Goal: Transaction & Acquisition: Purchase product/service

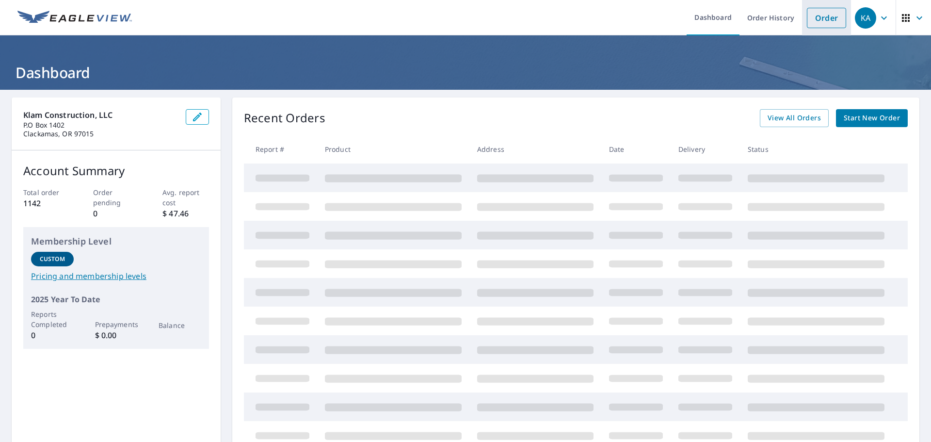
click at [829, 19] on link "Order" at bounding box center [826, 18] width 39 height 20
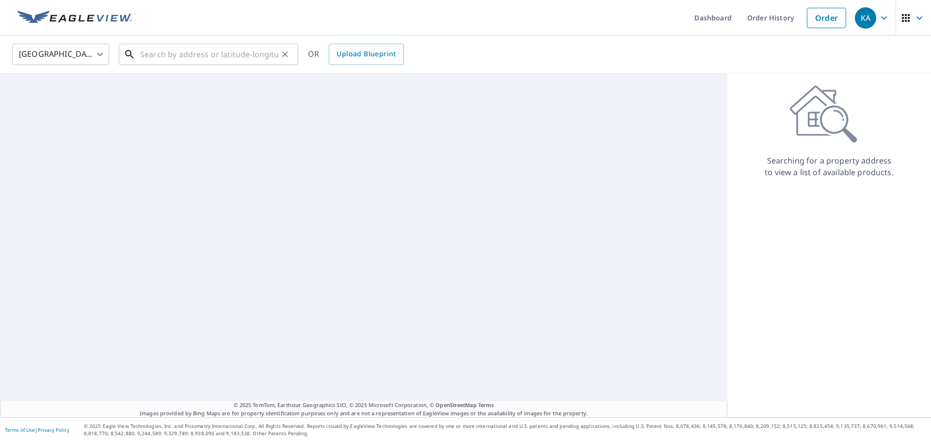
click at [170, 50] on input "text" at bounding box center [209, 54] width 138 height 27
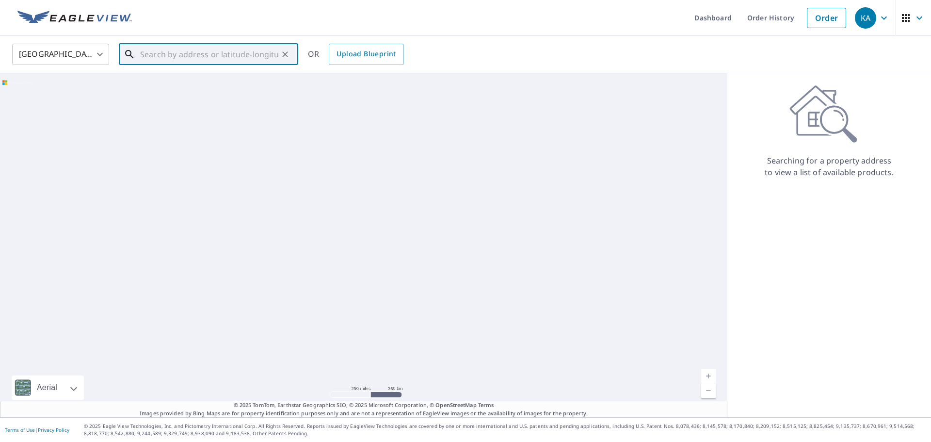
paste input "[STREET_ADDRESS][PERSON_NAME] ([STREET_ADDRESS][PERSON_NAME]"
drag, startPoint x: 175, startPoint y: 51, endPoint x: 0, endPoint y: 45, distance: 175.2
click at [3, 47] on div "United States [GEOGRAPHIC_DATA] ​ [STREET_ADDRESS][PERSON_NAME] ([STREET_ADDRES…" at bounding box center [465, 54] width 931 height 38
click at [188, 92] on p "[GEOGRAPHIC_DATA], [GEOGRAPHIC_DATA] 97229" at bounding box center [214, 97] width 152 height 19
type input "[STREET_ADDRESS][PERSON_NAME]"
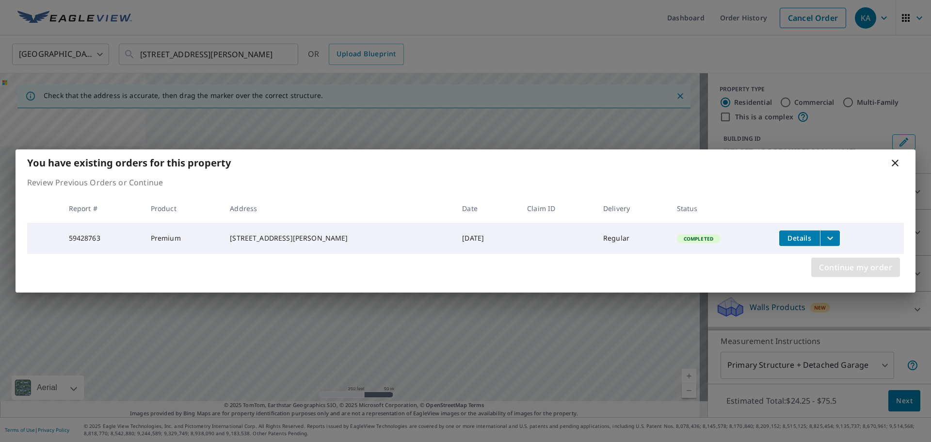
click at [855, 269] on span "Continue my order" at bounding box center [855, 267] width 73 height 14
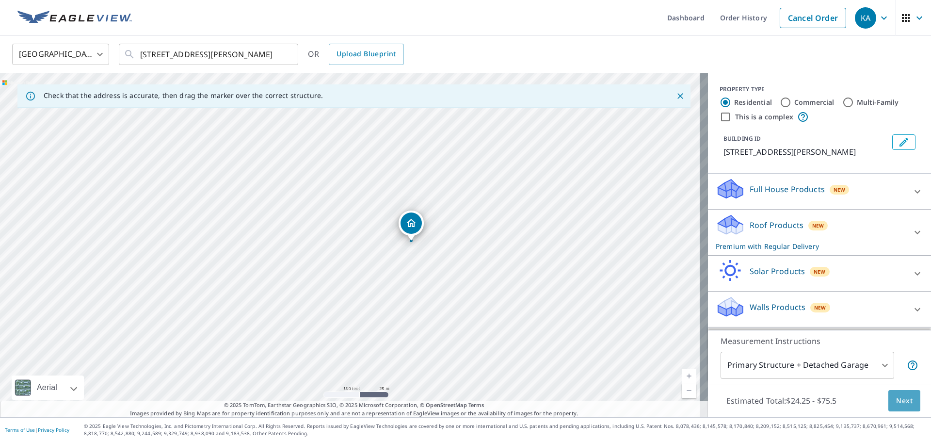
click at [896, 404] on span "Next" at bounding box center [904, 401] width 16 height 12
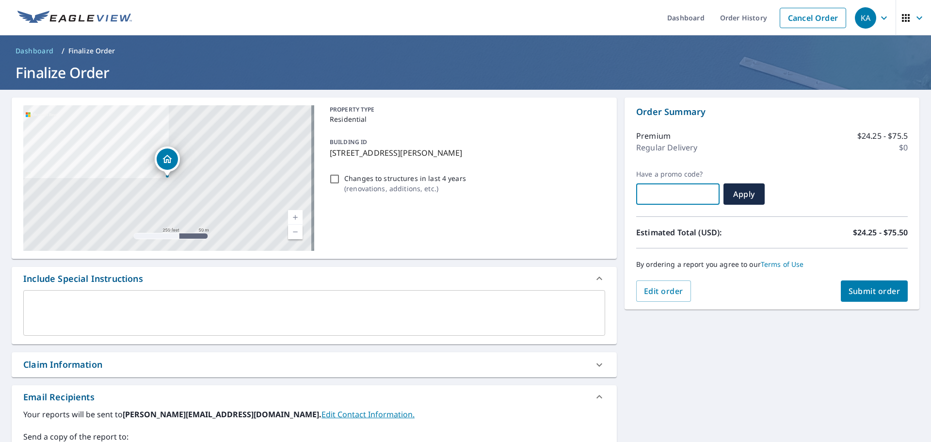
paste input "OCQ4-GT1FW-RDLPH"
type input "OCQ4-GT1FW-RDLPH"
click at [736, 192] on span "Apply" at bounding box center [744, 194] width 26 height 11
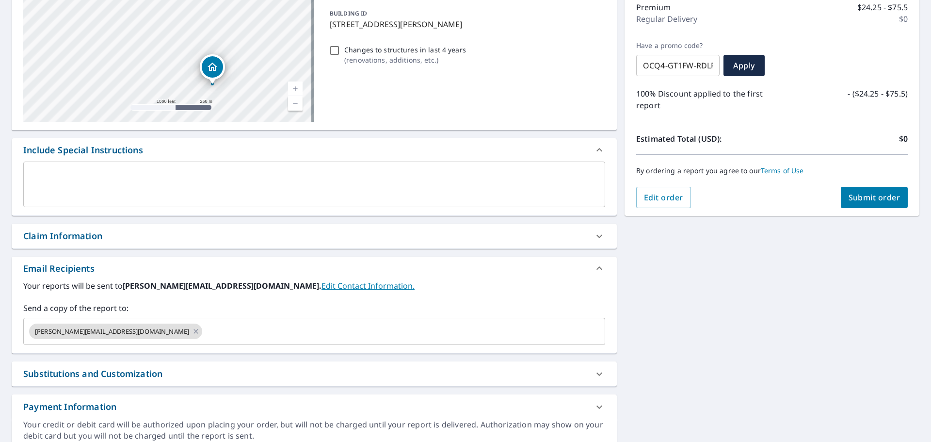
scroll to position [145, 0]
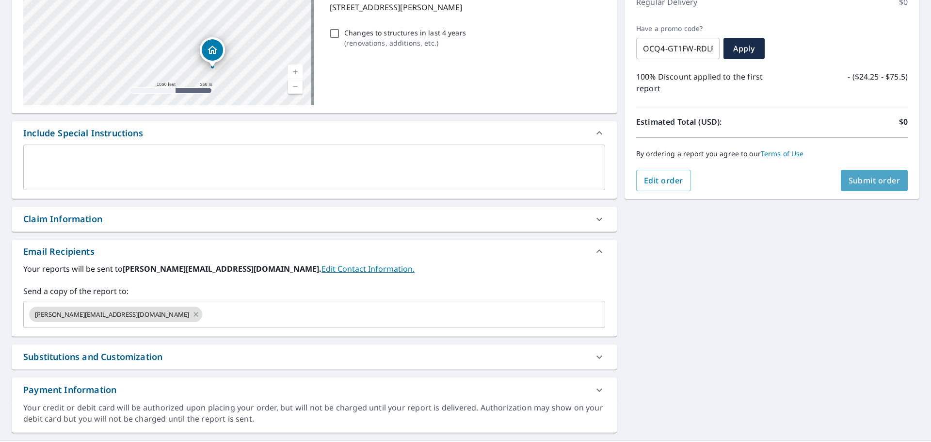
click at [857, 182] on span "Submit order" at bounding box center [875, 180] width 52 height 11
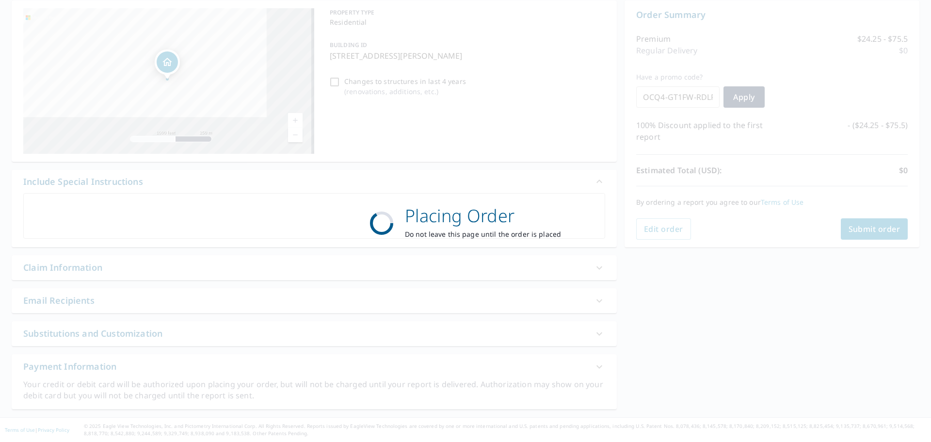
scroll to position [97, 0]
